Goal: Find contact information: Find contact information

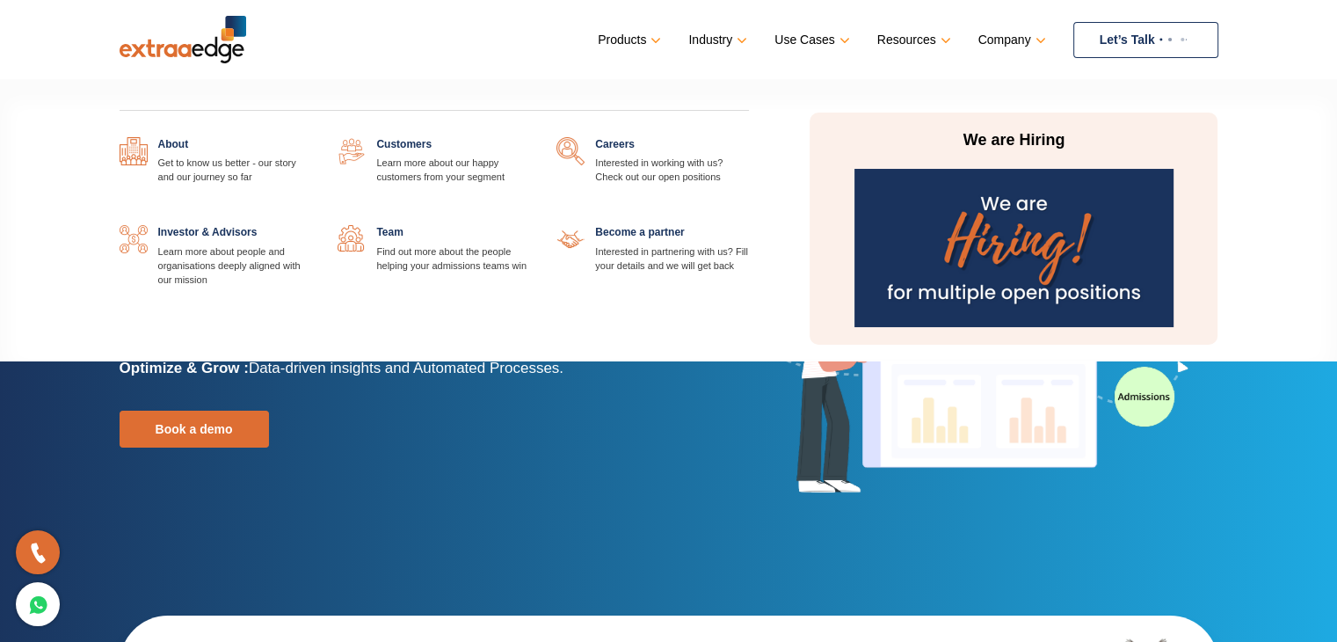
click at [749, 137] on link at bounding box center [749, 137] width 0 height 0
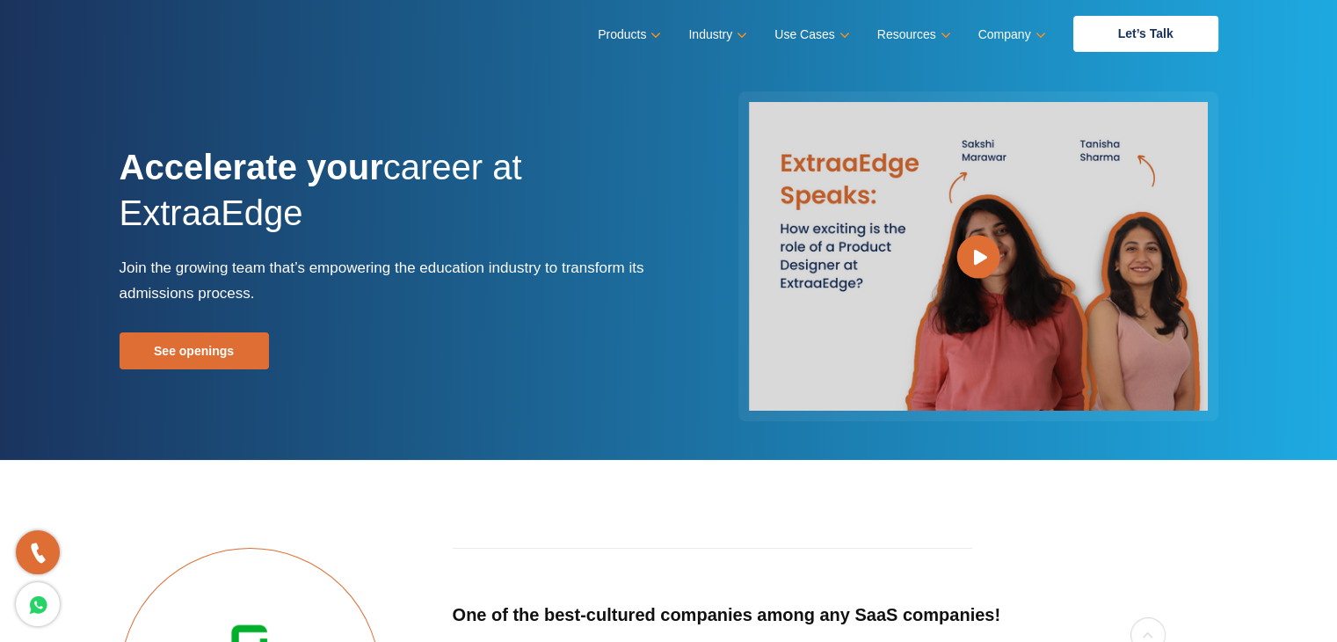
scroll to position [35, 0]
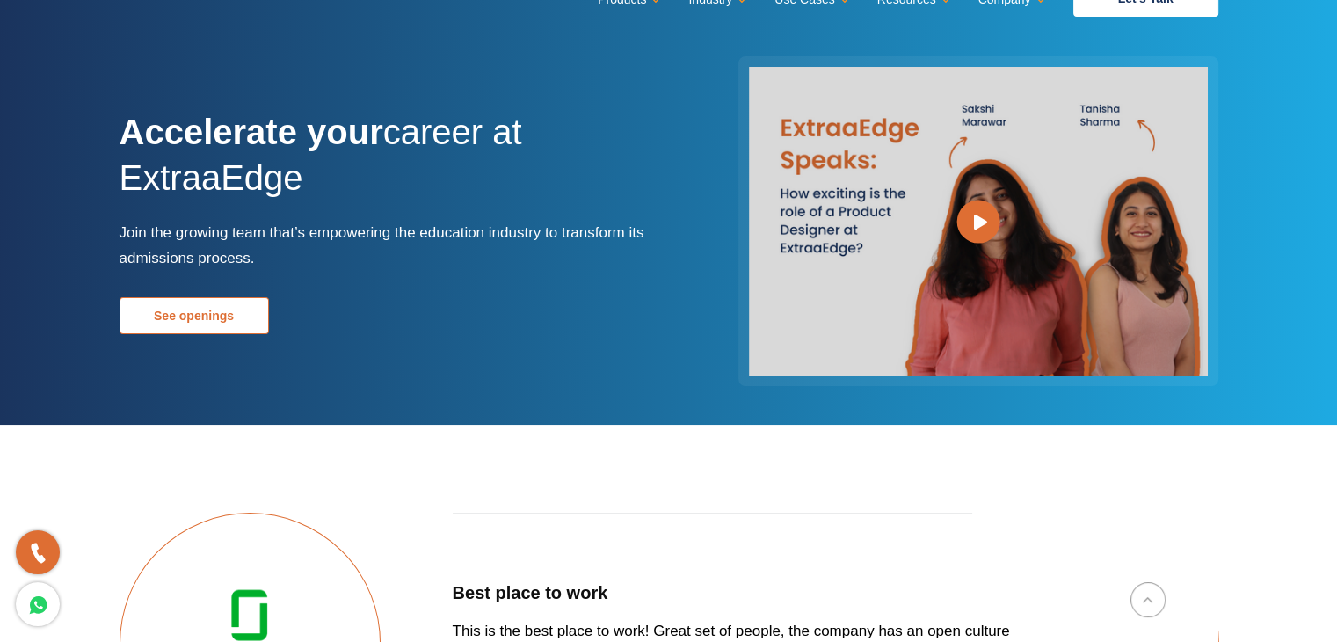
click at [222, 316] on link "See openings" at bounding box center [194, 315] width 149 height 37
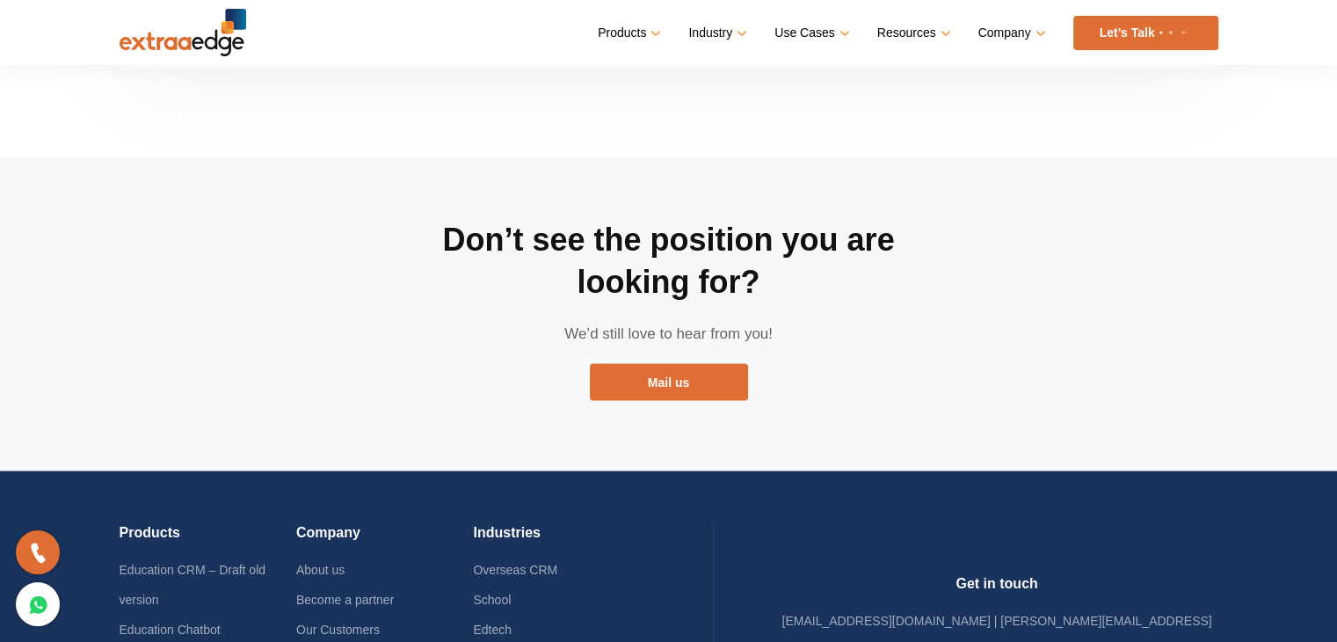
scroll to position [3306, 0]
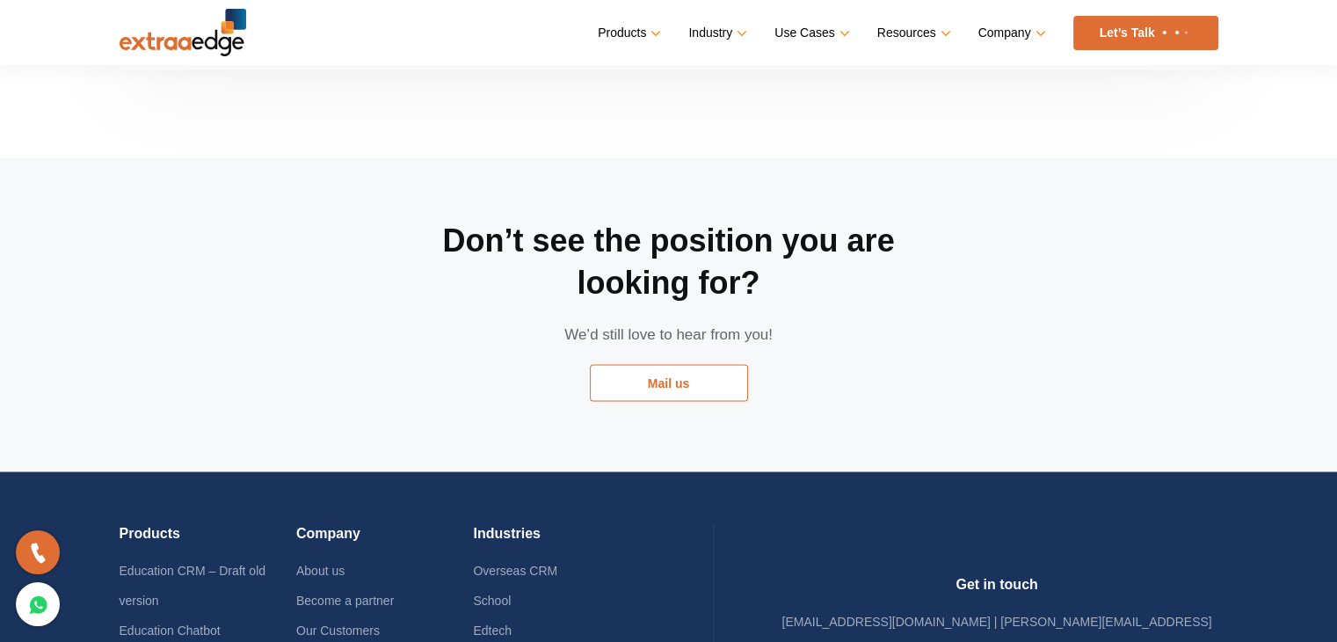
click at [673, 364] on link "Mail us" at bounding box center [669, 382] width 158 height 37
click at [661, 364] on link "Mail us" at bounding box center [669, 382] width 158 height 37
click at [676, 364] on link "Mail us" at bounding box center [669, 382] width 158 height 37
click at [454, 273] on div "Don’t see the position you are looking for? We’d still love to hear from you! M…" at bounding box center [668, 314] width 527 height 314
click at [936, 273] on div "Don’t see the position you are looking for? We’d still love to hear from you! M…" at bounding box center [668, 314] width 1125 height 314
